Goal: Information Seeking & Learning: Learn about a topic

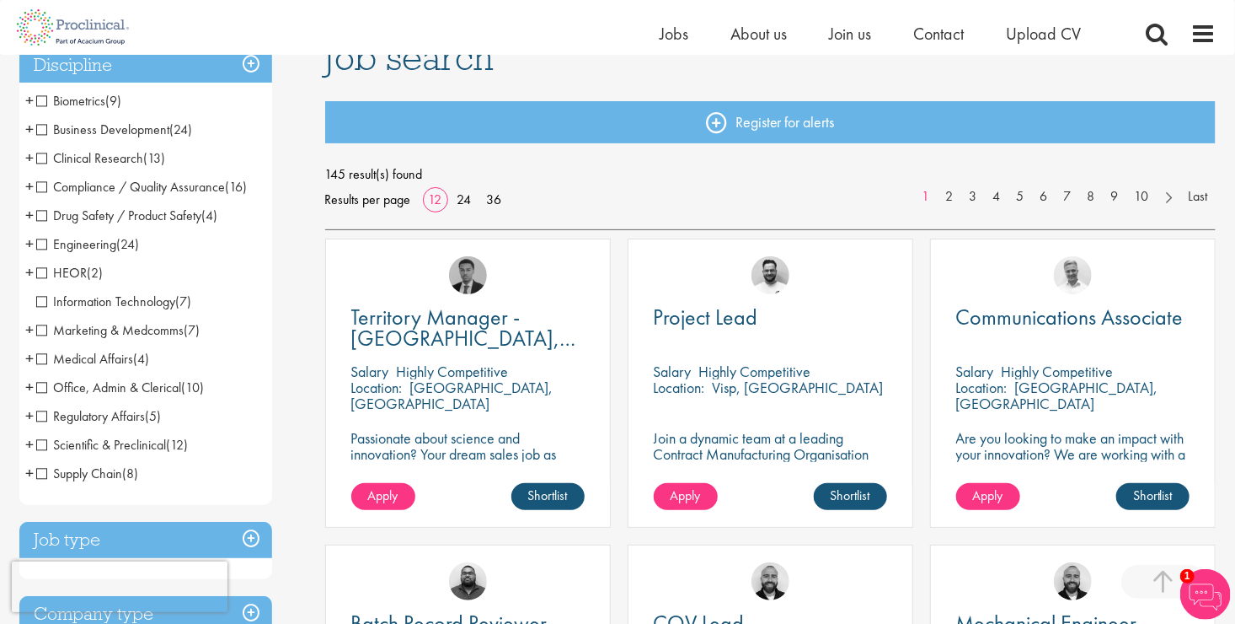
scroll to position [337, 0]
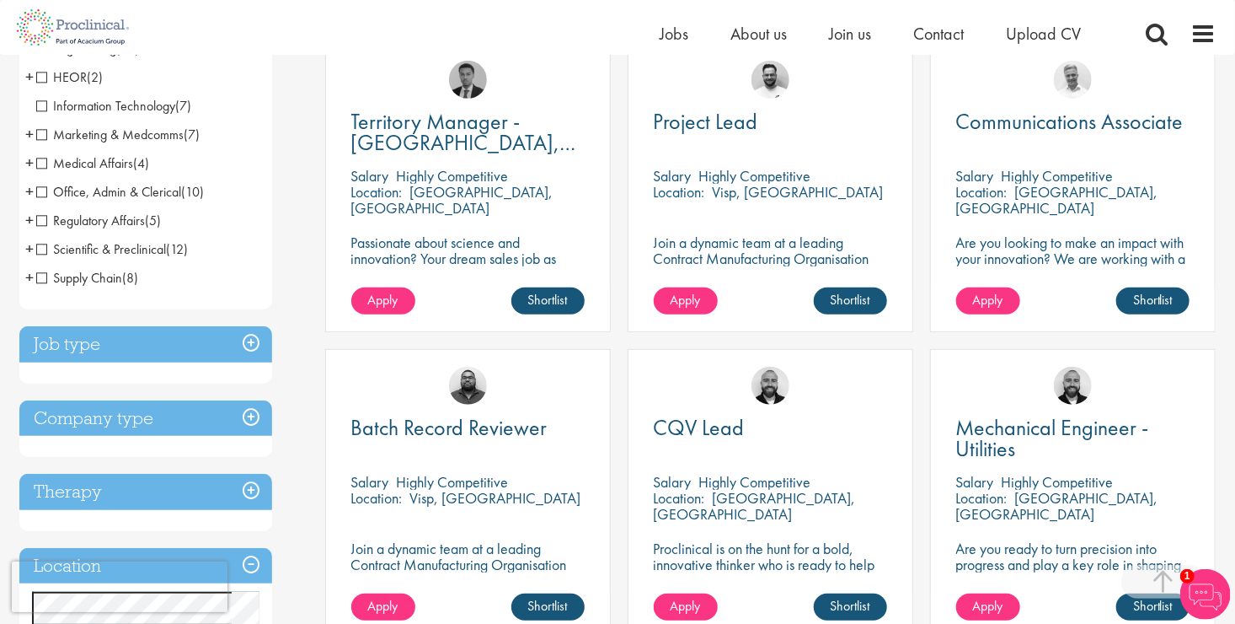
click at [40, 251] on span "Scientific & Preclinical" at bounding box center [101, 249] width 130 height 18
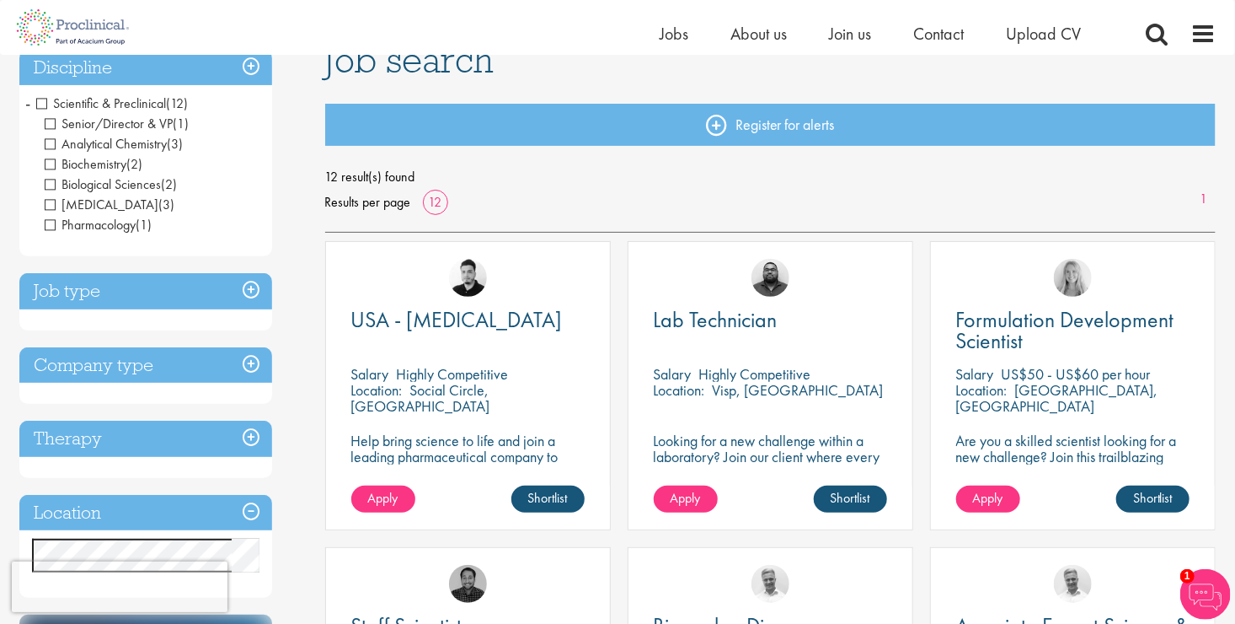
scroll to position [169, 0]
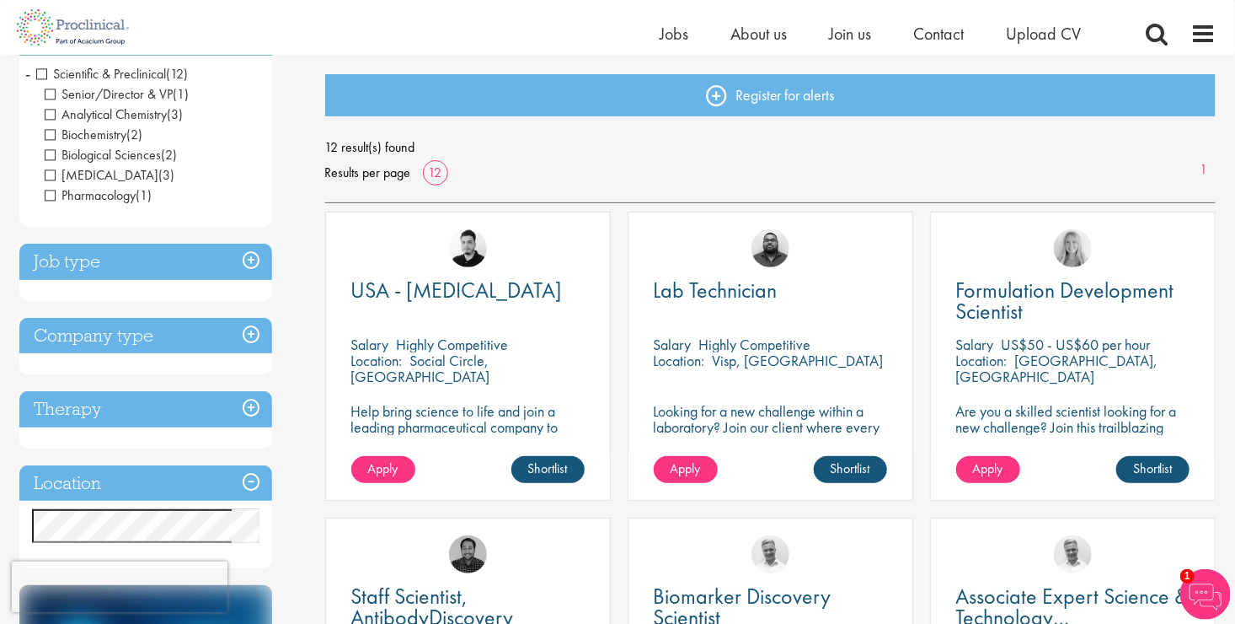
click at [257, 264] on h3 "Job type" at bounding box center [145, 262] width 253 height 36
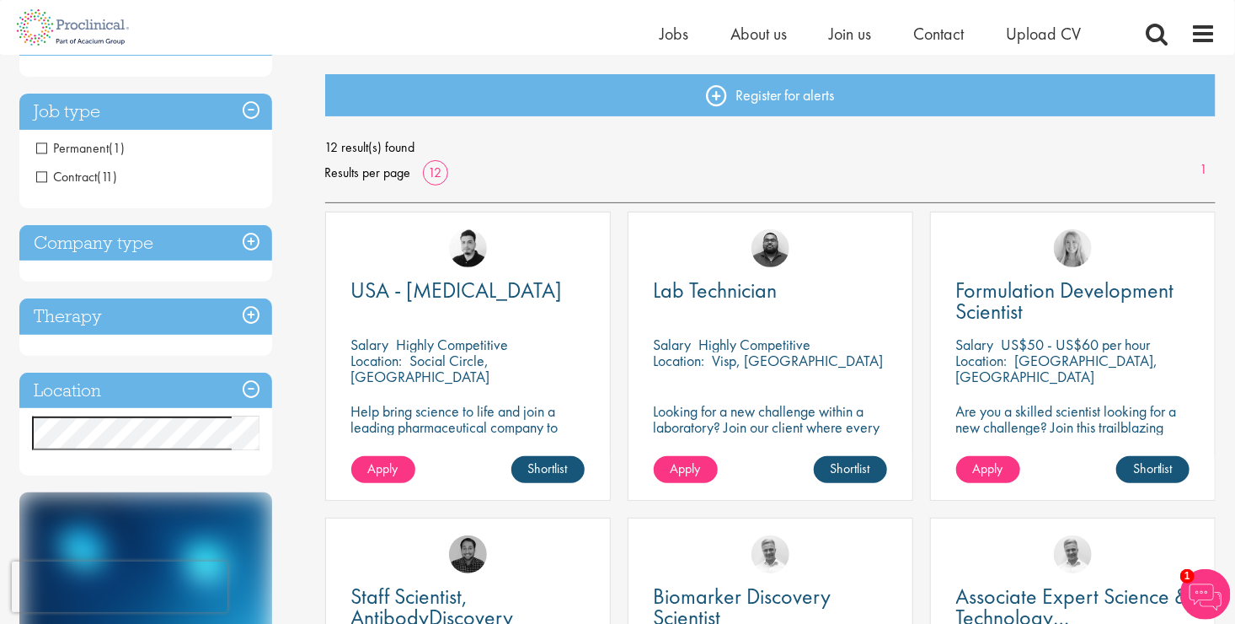
click at [35, 177] on li "Contract (11)" at bounding box center [145, 177] width 253 height 29
click at [46, 176] on span "Contract" at bounding box center [66, 177] width 61 height 18
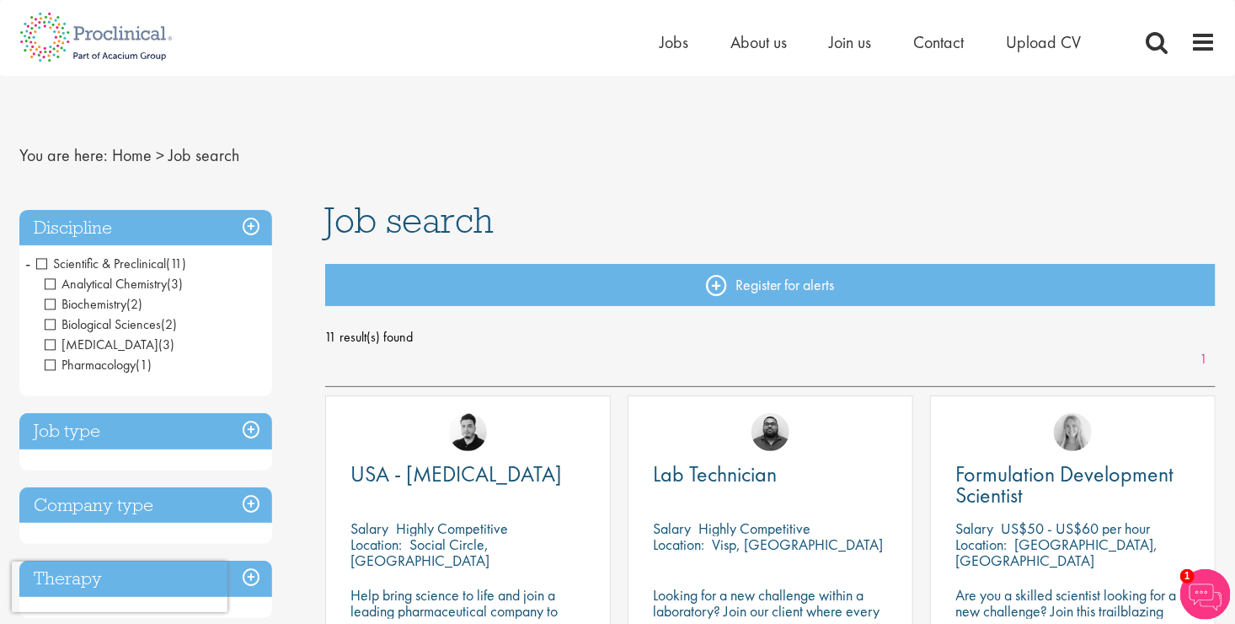
click at [152, 219] on h3 "Discipline" at bounding box center [145, 228] width 253 height 36
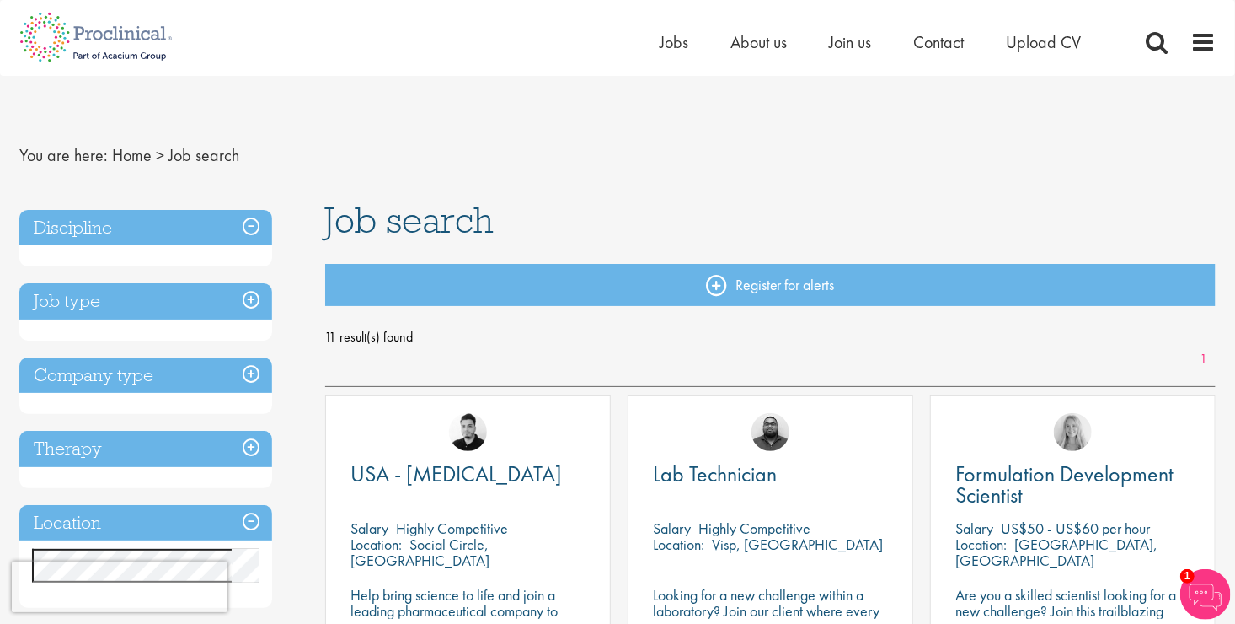
click at [129, 223] on h3 "Discipline" at bounding box center [145, 228] width 253 height 36
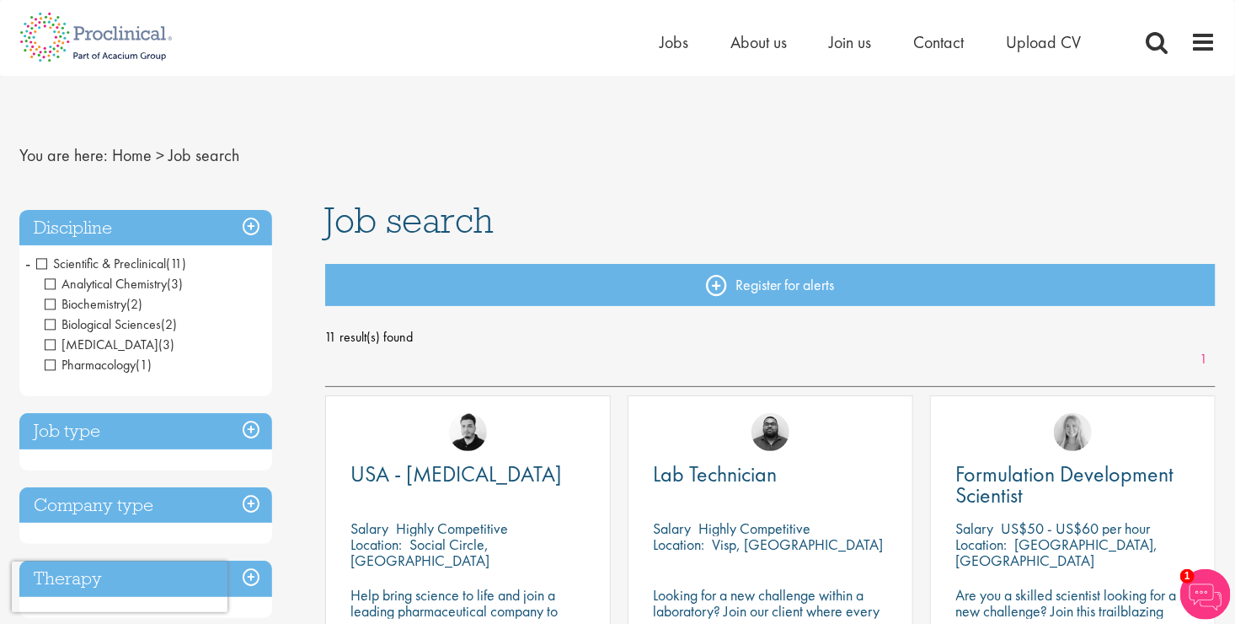
click at [249, 226] on h3 "Discipline" at bounding box center [145, 228] width 253 height 36
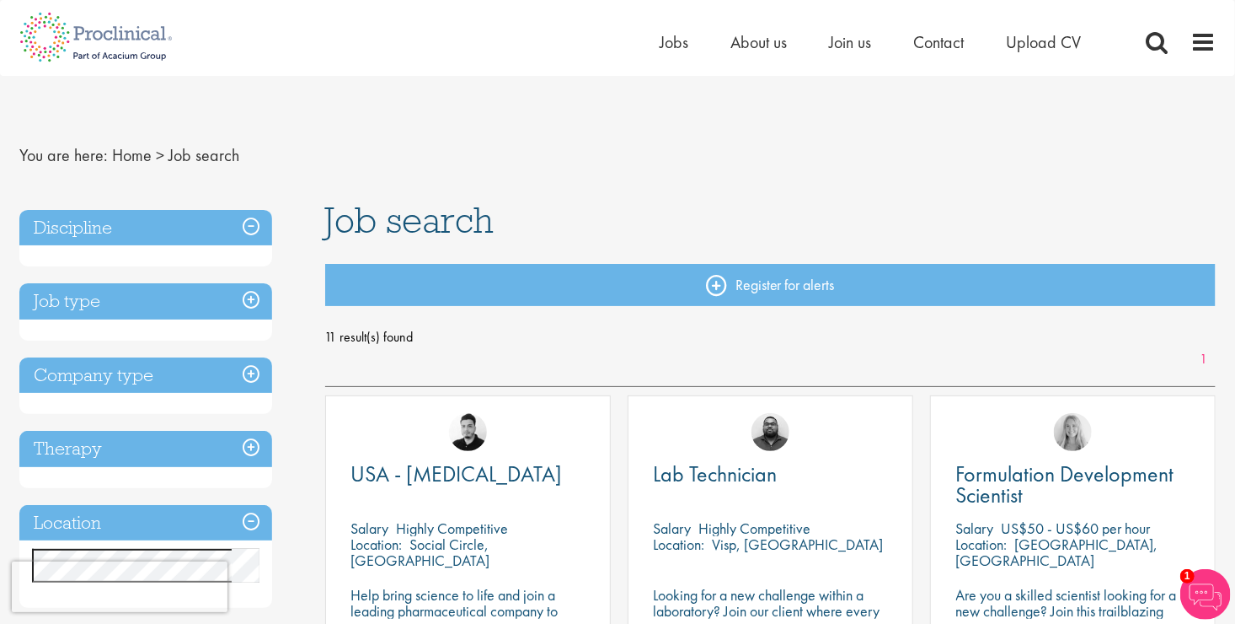
click at [153, 304] on h3 "Job type" at bounding box center [145, 301] width 253 height 36
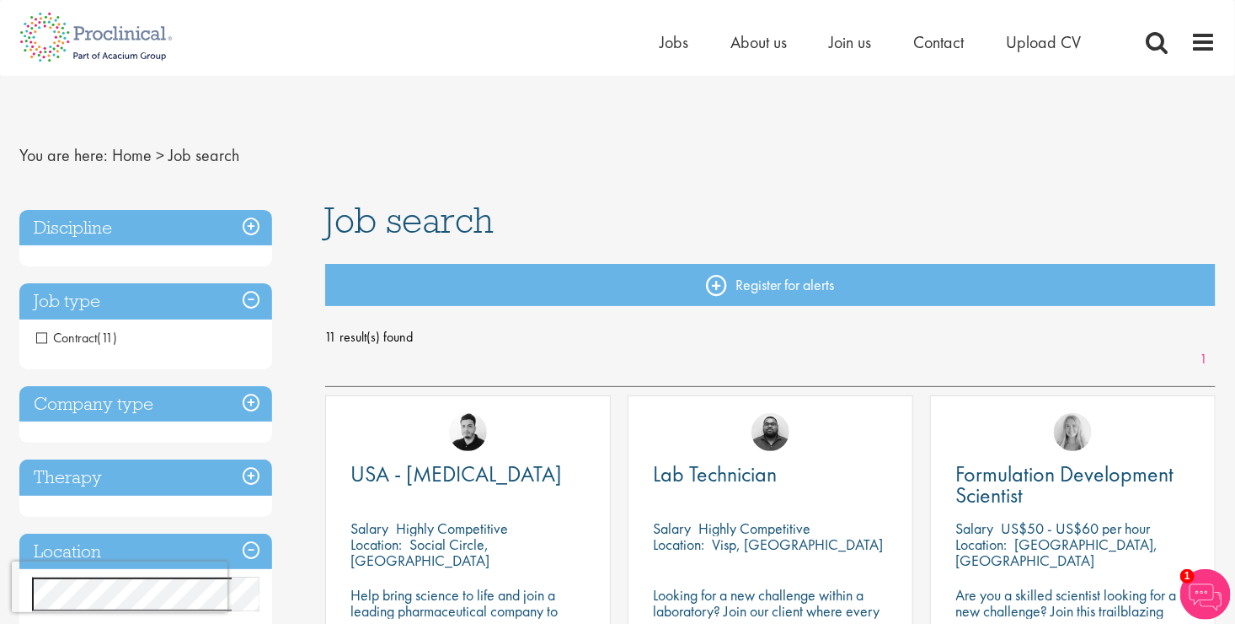
click at [186, 222] on h3 "Discipline" at bounding box center [145, 228] width 253 height 36
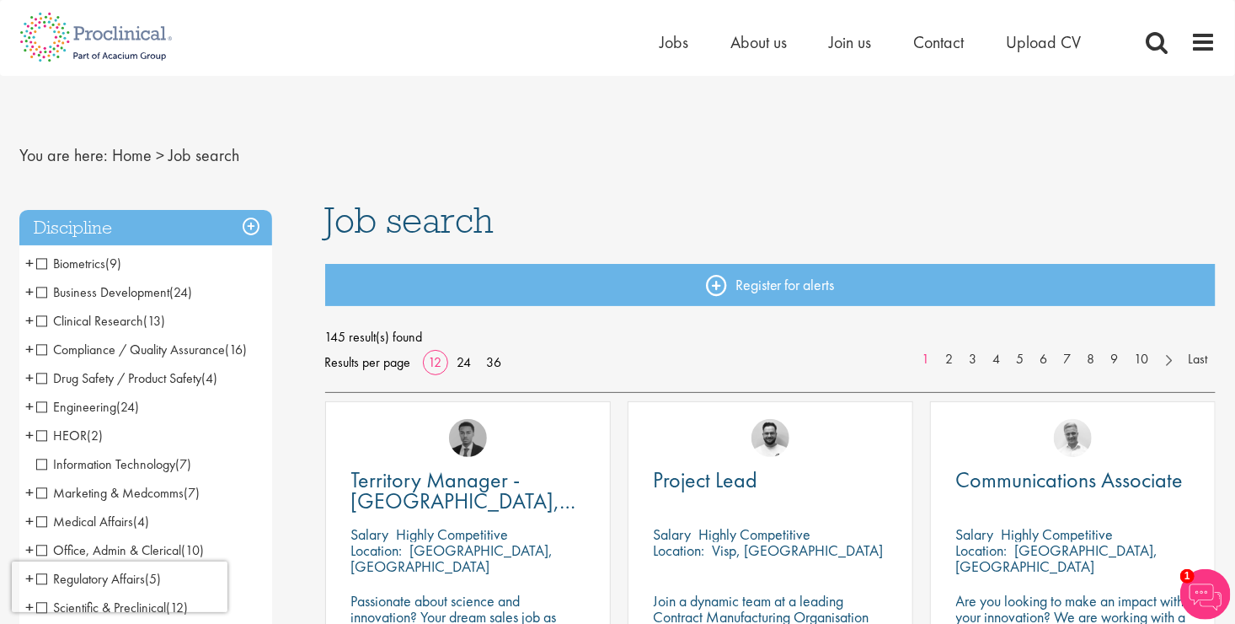
click at [44, 319] on span "Clinical Research" at bounding box center [89, 321] width 107 height 18
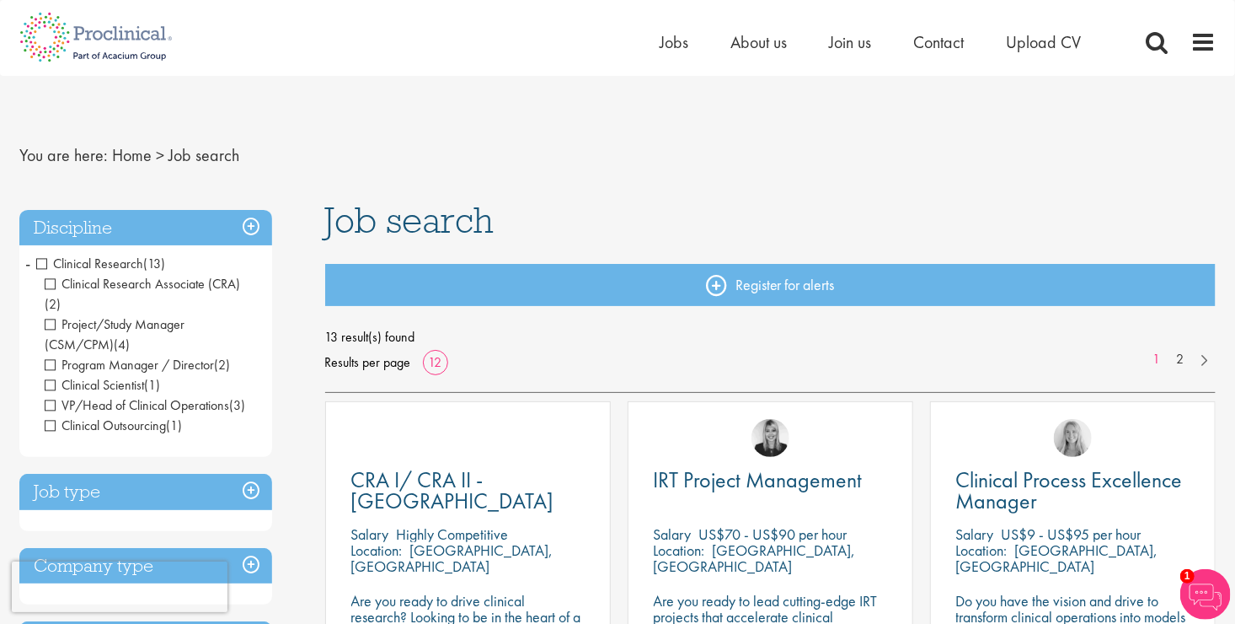
click at [56, 416] on span "Clinical Outsourcing" at bounding box center [105, 425] width 121 height 18
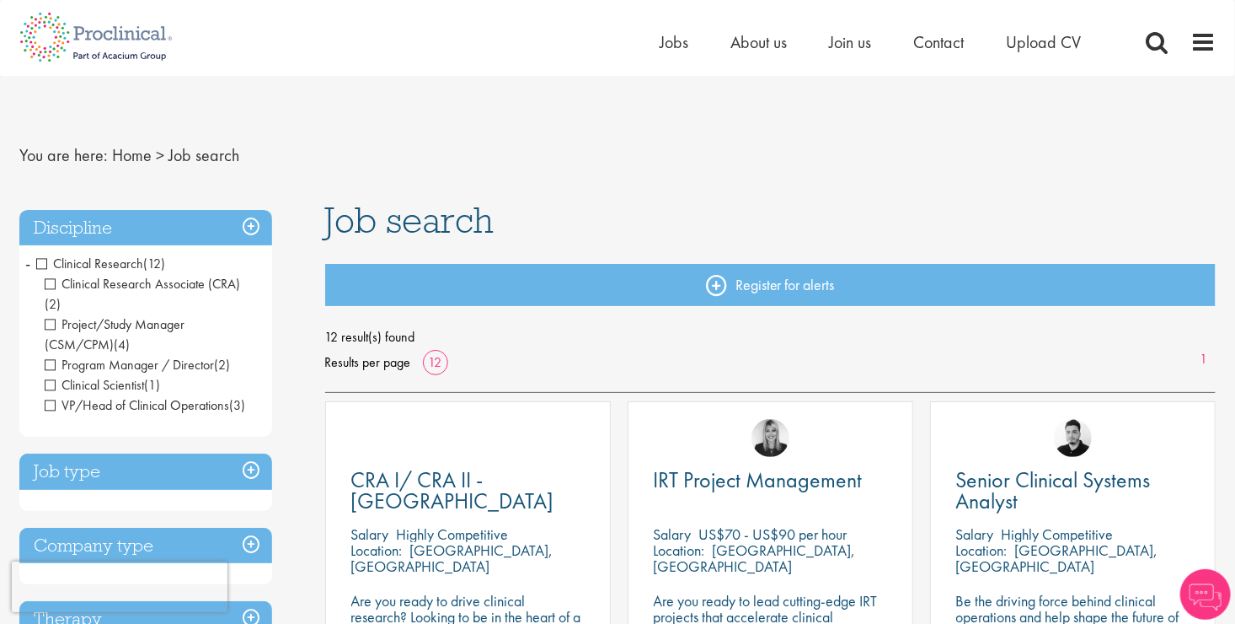
click at [51, 376] on span "Clinical Scientist" at bounding box center [94, 385] width 99 height 18
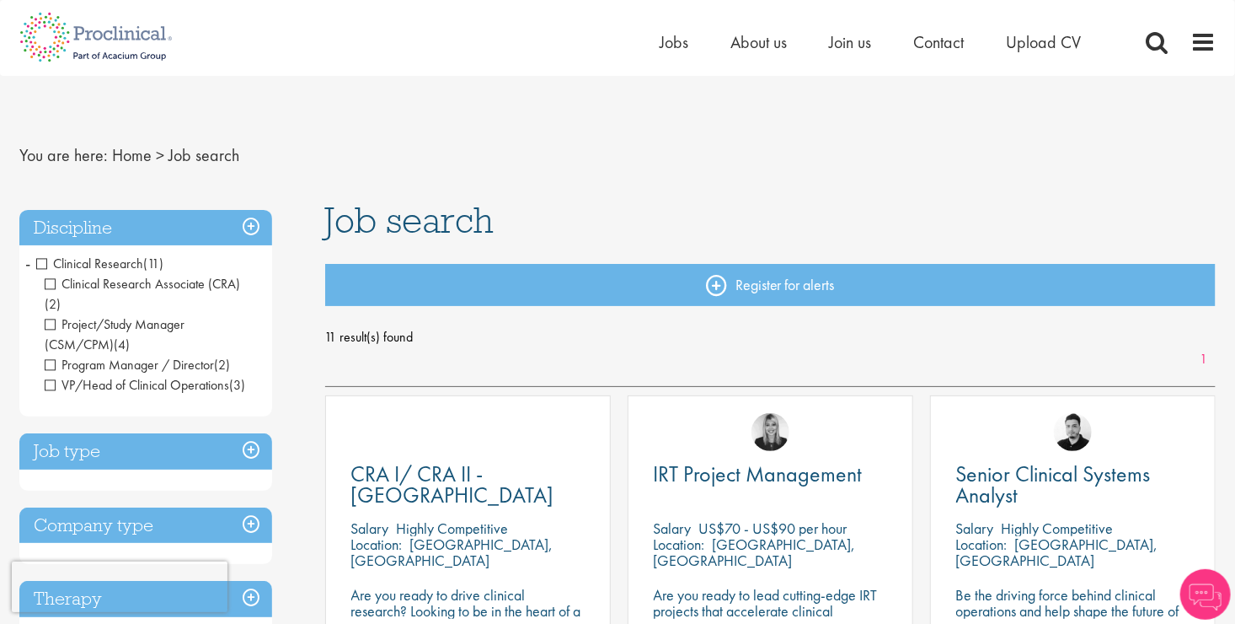
click at [49, 356] on span "Program Manager / Director" at bounding box center [129, 365] width 169 height 18
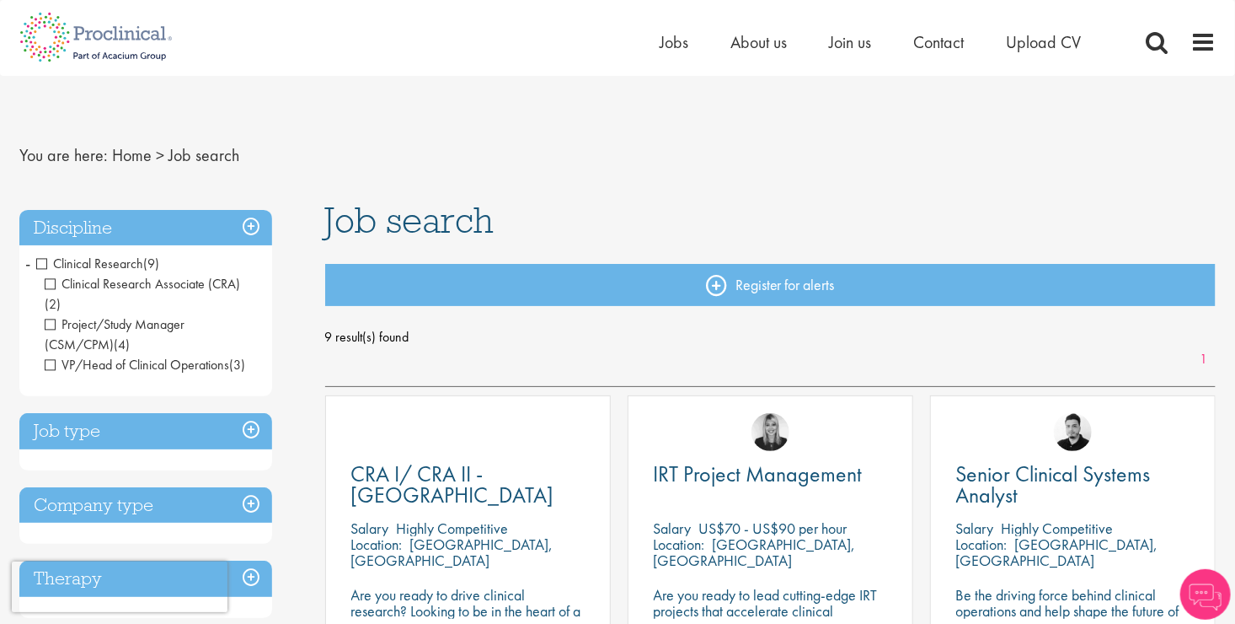
click at [51, 356] on span "VP/Head of Clinical Operations" at bounding box center [137, 365] width 185 height 18
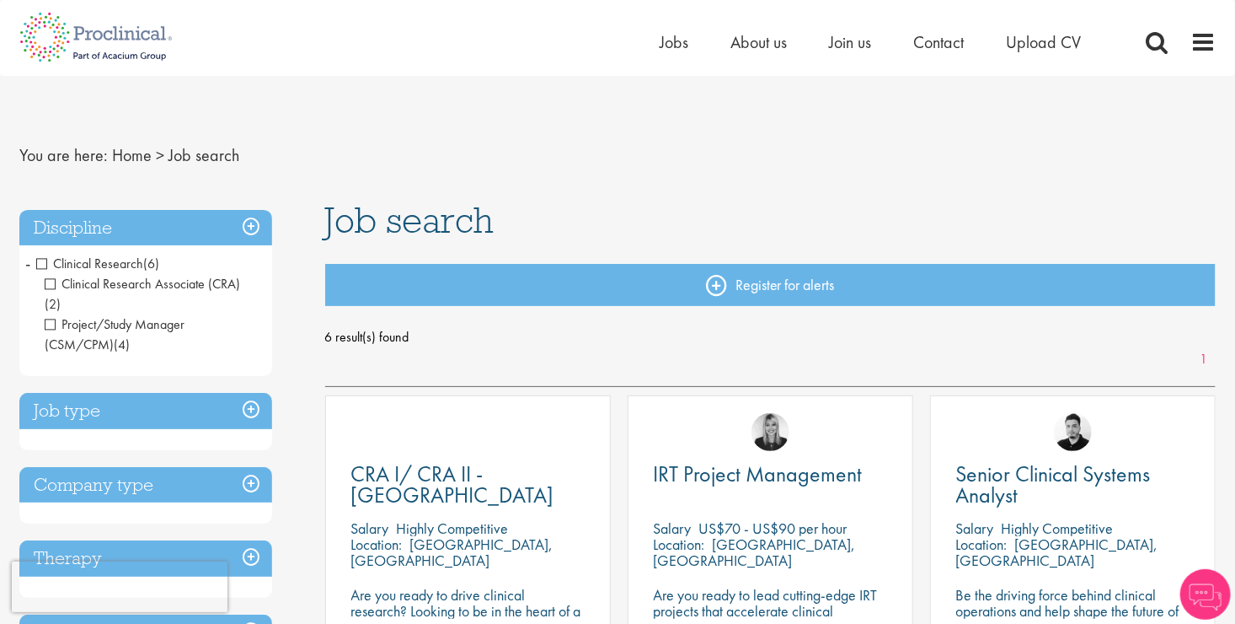
click at [53, 315] on span "Project/Study Manager (CSM/CPM)" at bounding box center [115, 334] width 140 height 38
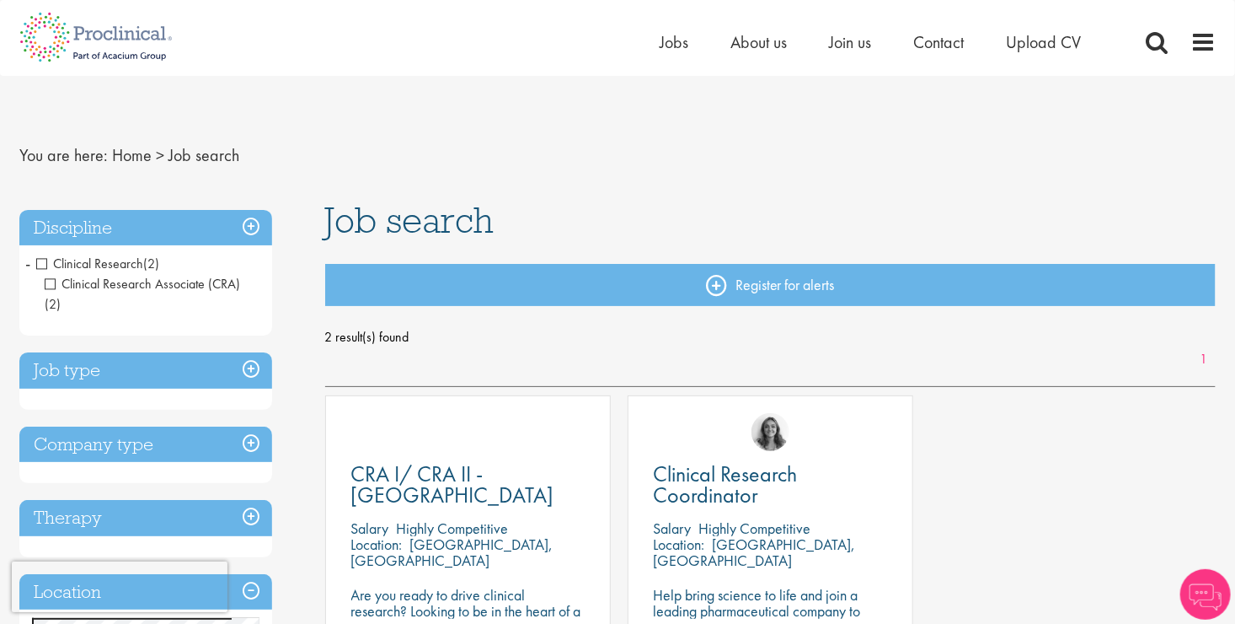
click at [186, 352] on h3 "Job type" at bounding box center [145, 370] width 253 height 36
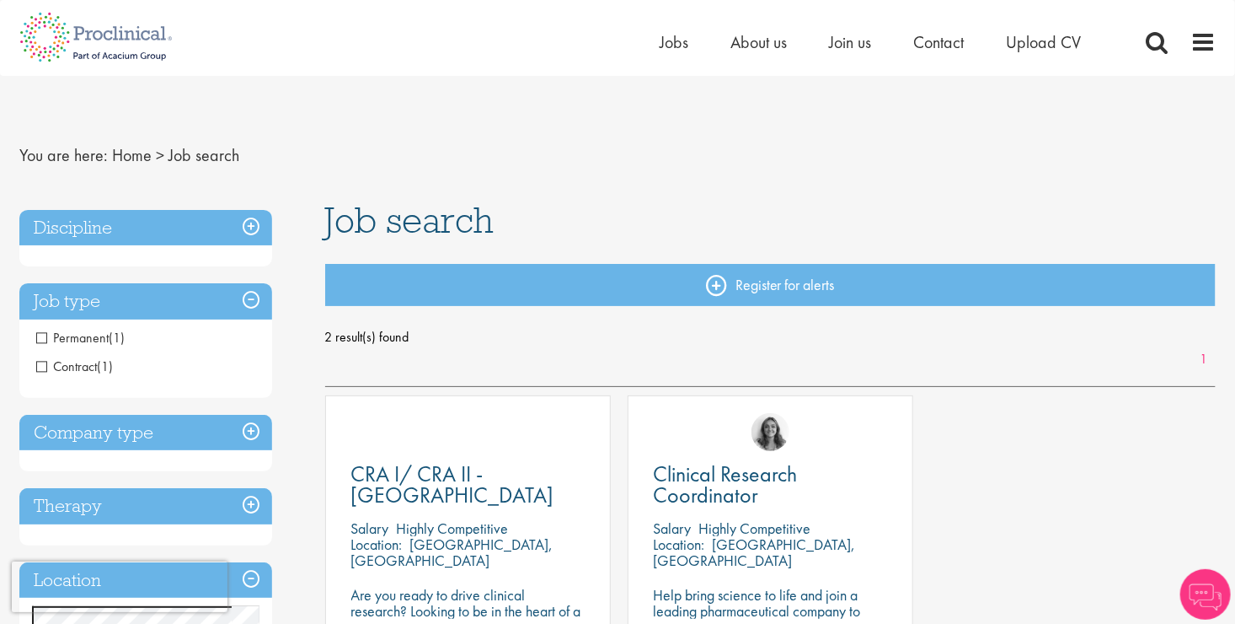
click at [46, 365] on span "Contract" at bounding box center [66, 366] width 61 height 18
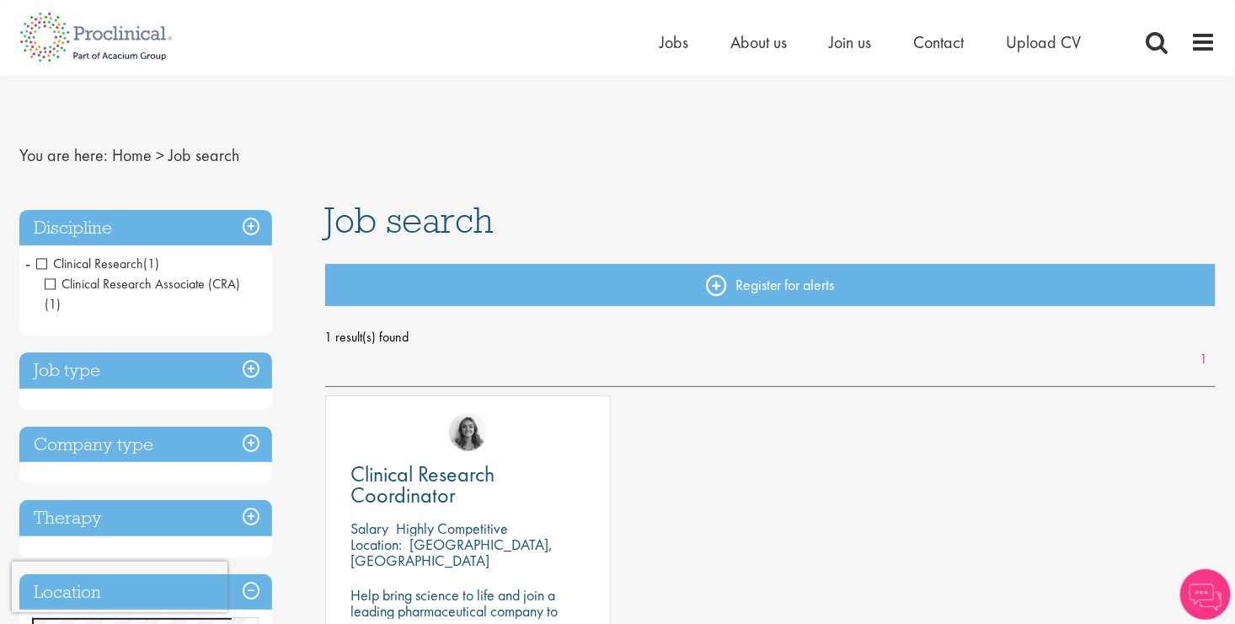
click at [188, 353] on h3 "Job type" at bounding box center [145, 370] width 253 height 36
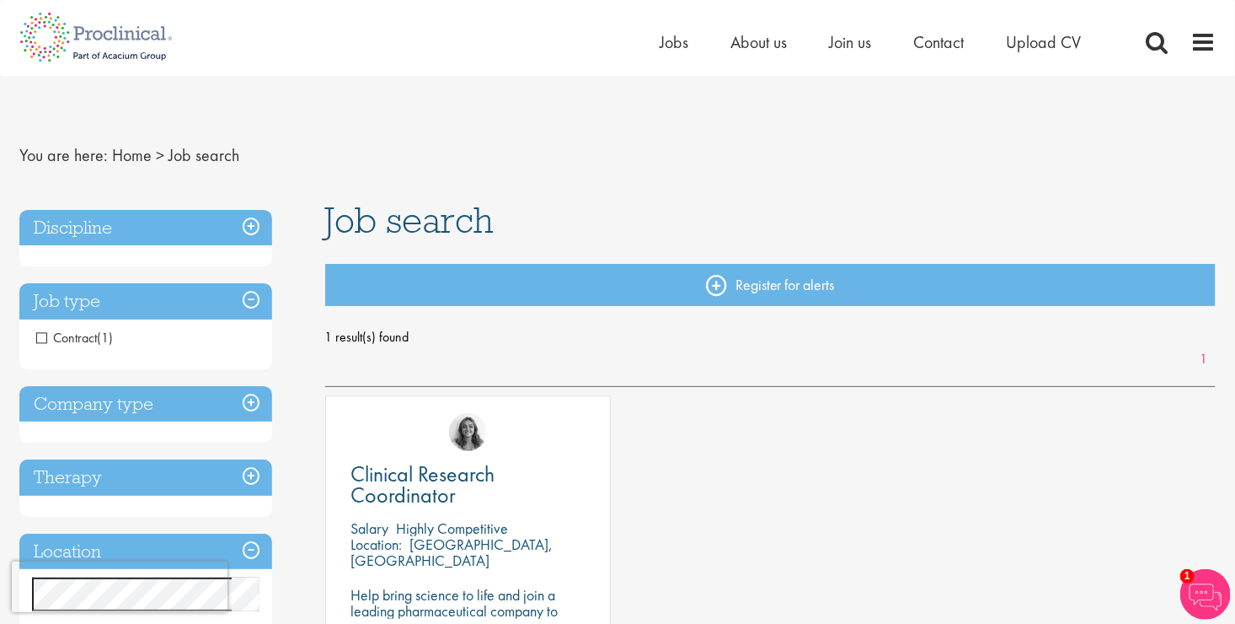
click at [210, 221] on h3 "Discipline" at bounding box center [145, 228] width 253 height 36
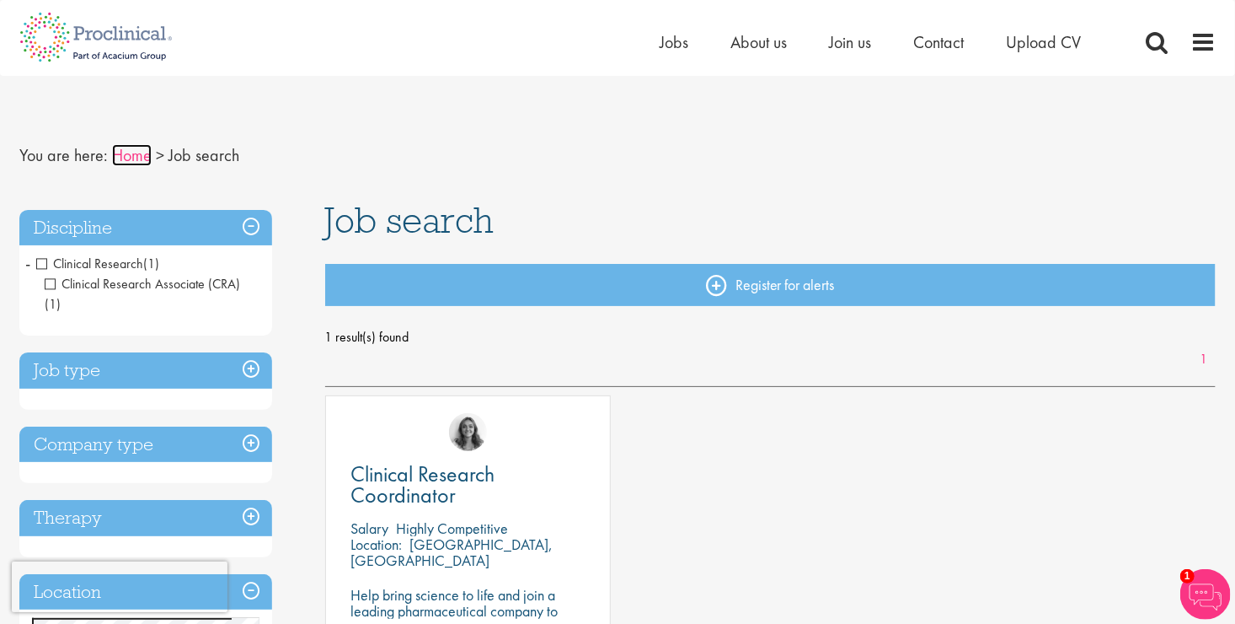
click at [122, 156] on link "Home" at bounding box center [132, 155] width 40 height 22
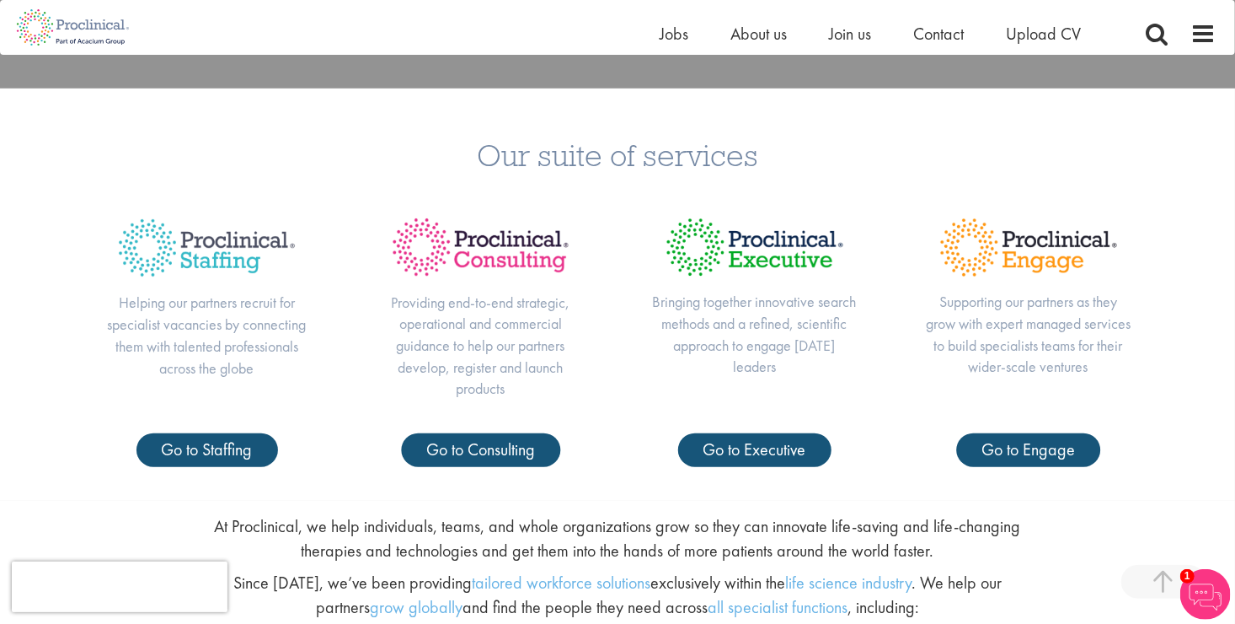
scroll to position [506, 0]
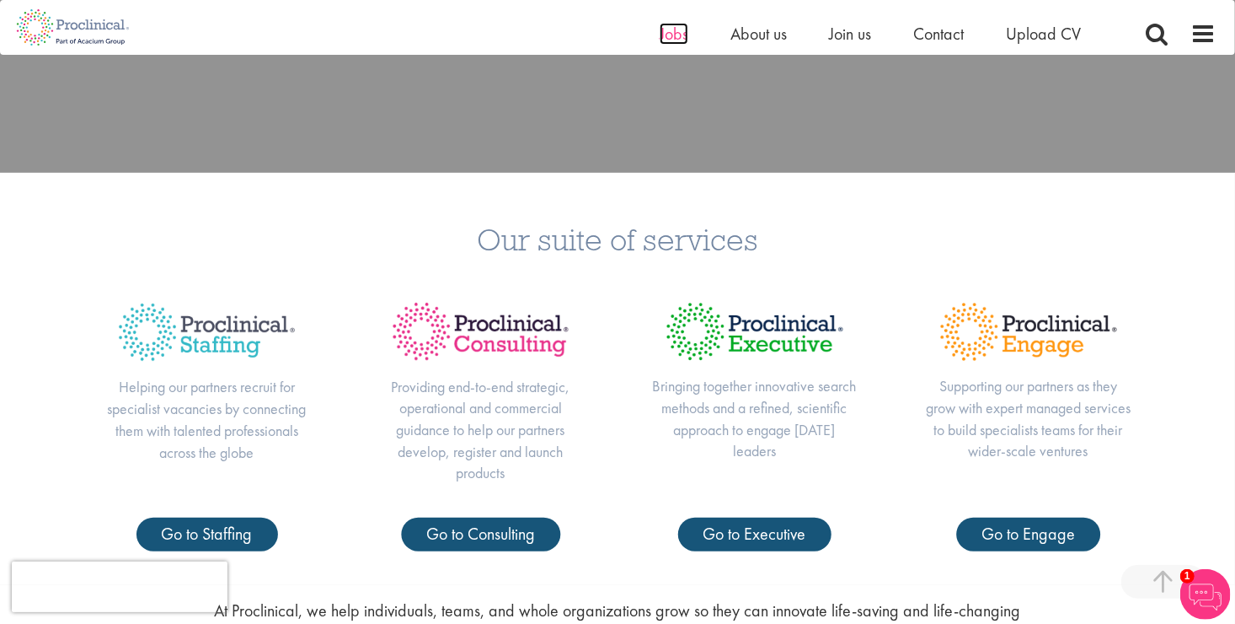
click at [665, 40] on span "Jobs" at bounding box center [674, 34] width 29 height 22
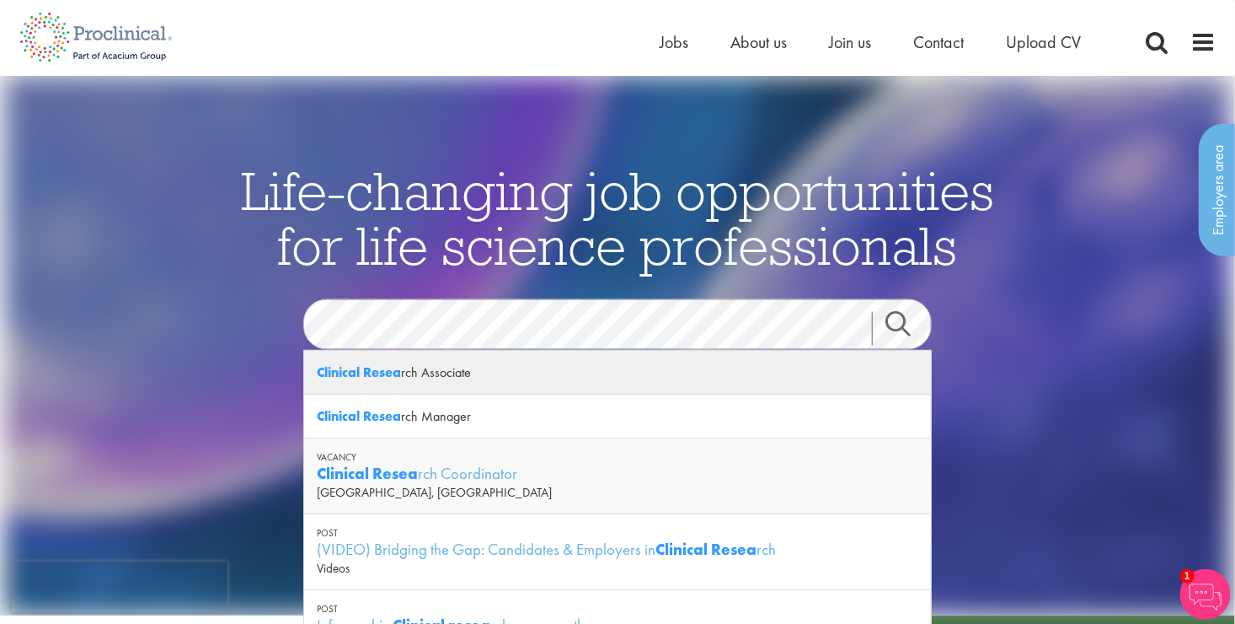
click at [377, 378] on strong "Clinical Resea" at bounding box center [359, 372] width 84 height 18
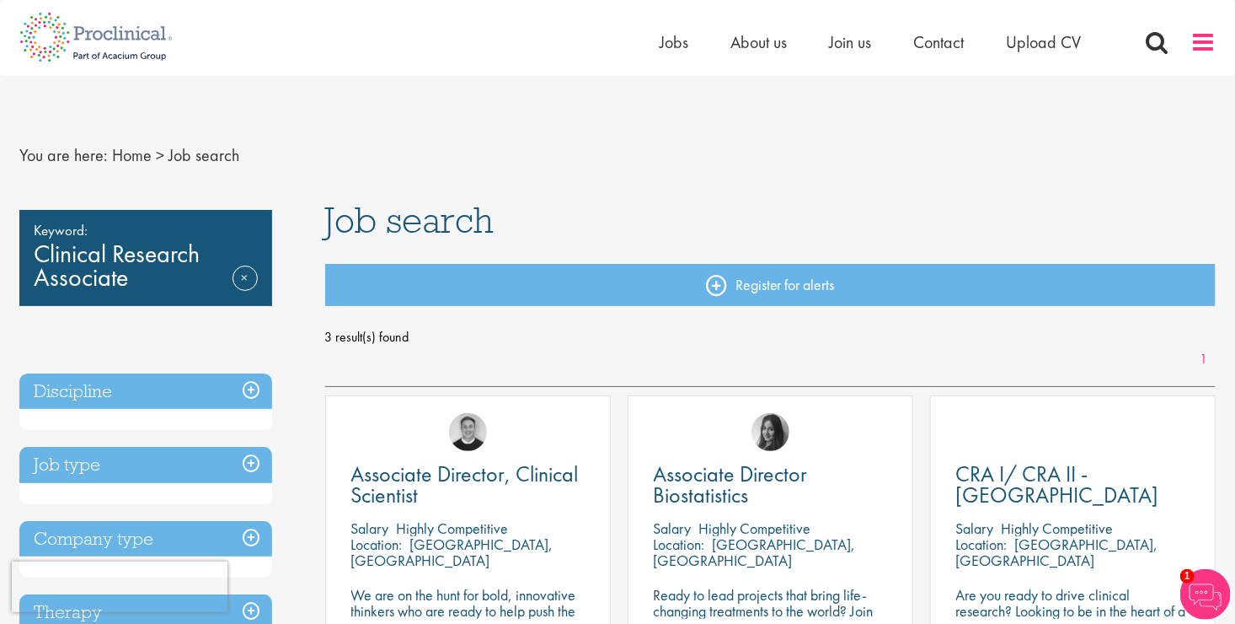
click at [1198, 46] on span at bounding box center [1203, 41] width 25 height 25
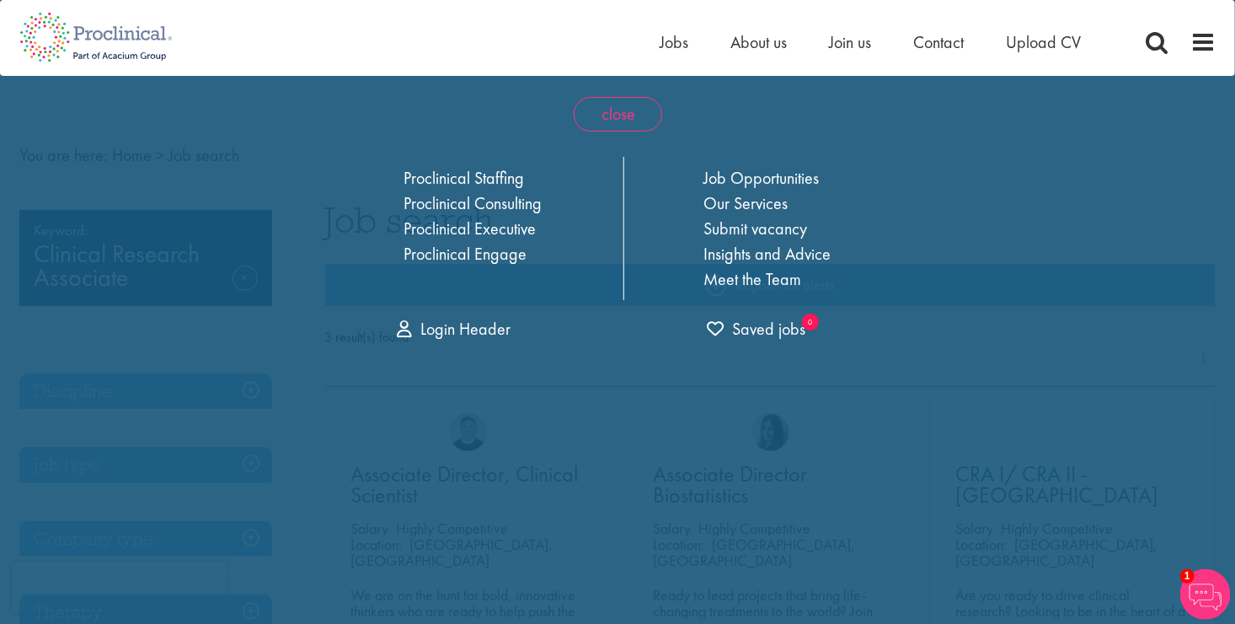
click at [606, 112] on span "close" at bounding box center [618, 114] width 88 height 35
